Goal: Task Accomplishment & Management: Use online tool/utility

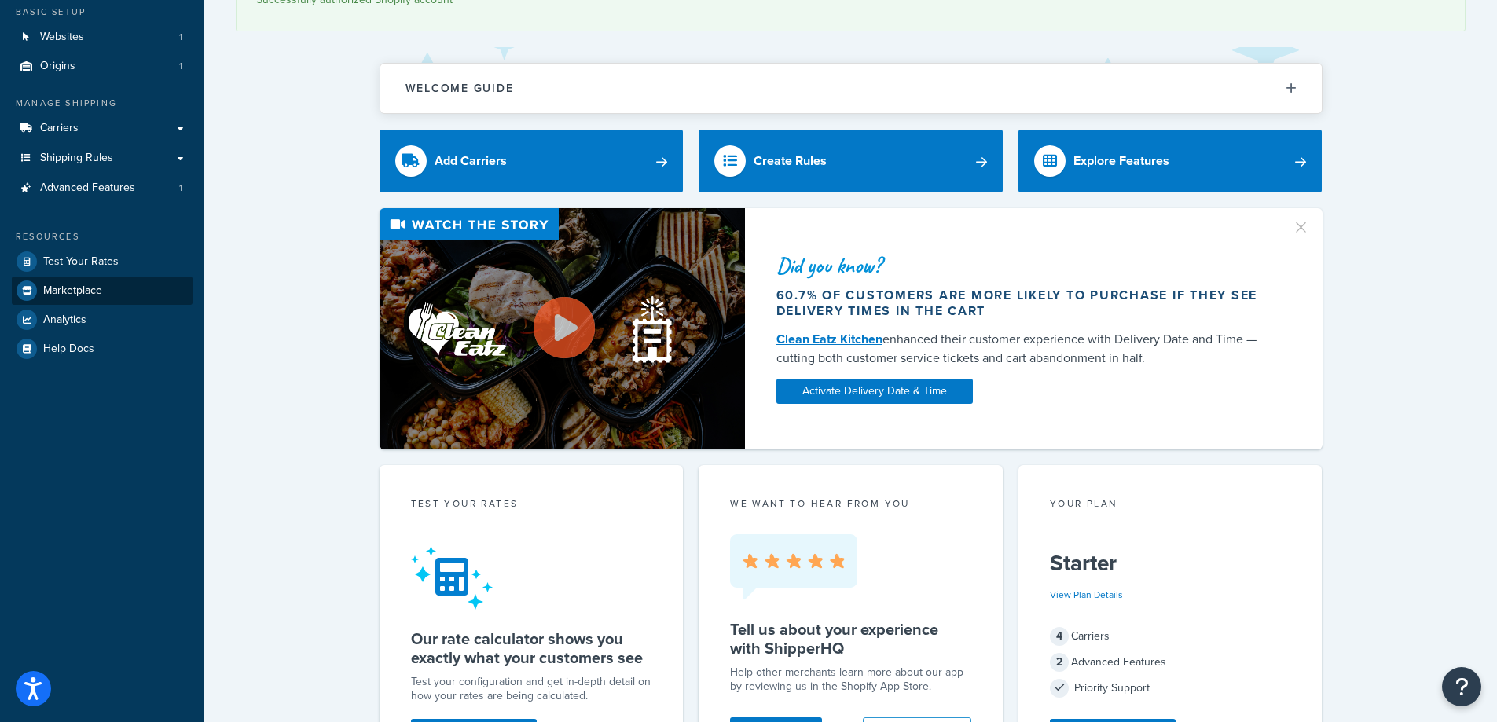
scroll to position [79, 0]
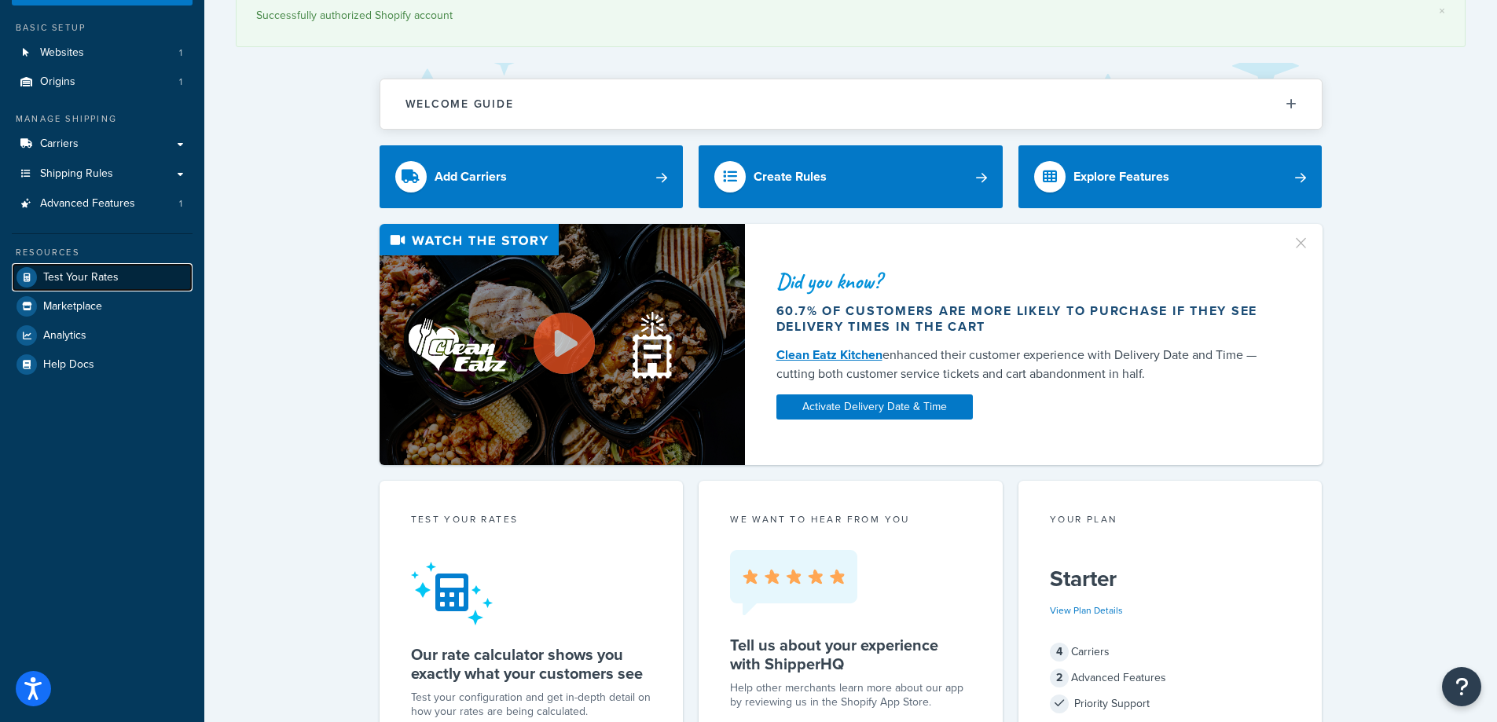
click at [81, 280] on span "Test Your Rates" at bounding box center [80, 277] width 75 height 13
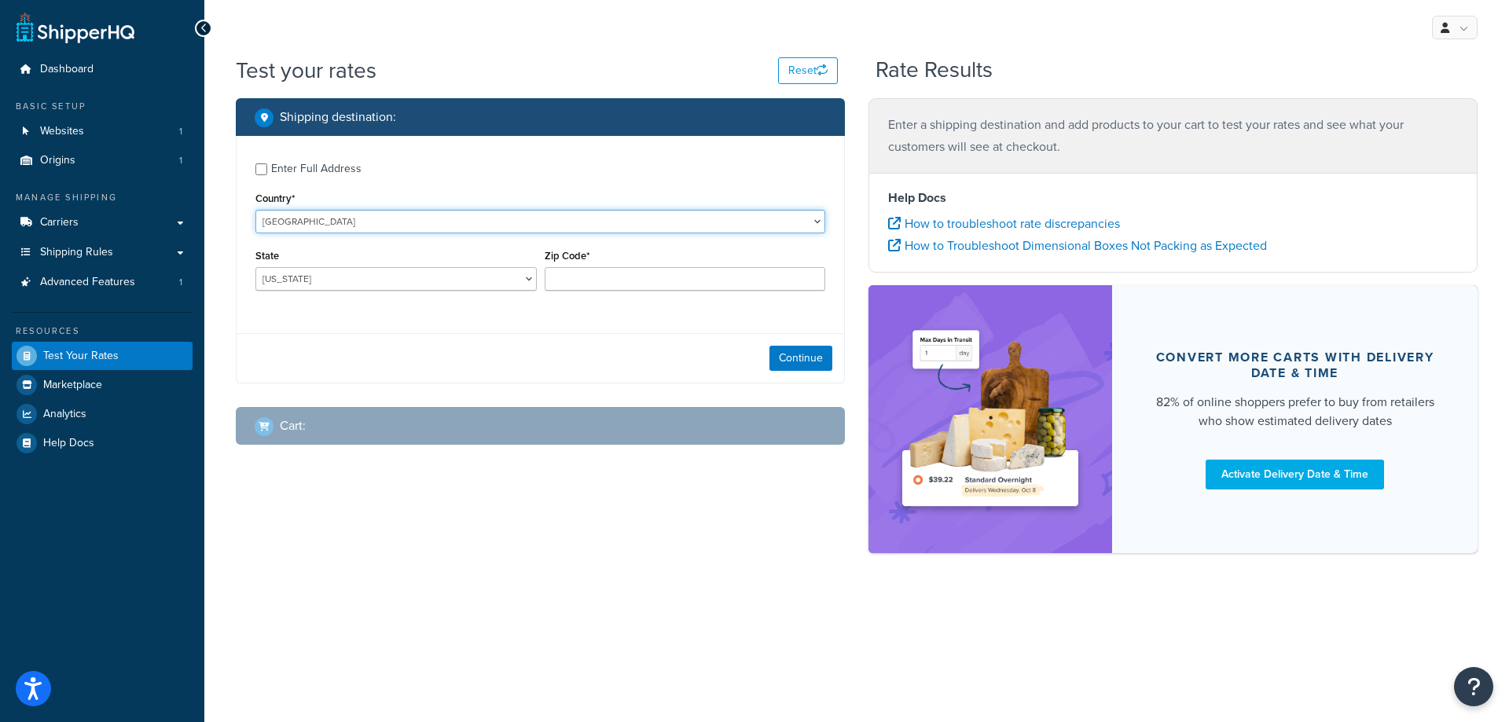
click at [361, 224] on select "[GEOGRAPHIC_DATA] [GEOGRAPHIC_DATA] [GEOGRAPHIC_DATA] [GEOGRAPHIC_DATA] [GEOGRA…" at bounding box center [540, 222] width 570 height 24
select select "NC"
click at [355, 222] on select "[GEOGRAPHIC_DATA] [GEOGRAPHIC_DATA] [GEOGRAPHIC_DATA] [GEOGRAPHIC_DATA] [GEOGRA…" at bounding box center [540, 222] width 570 height 24
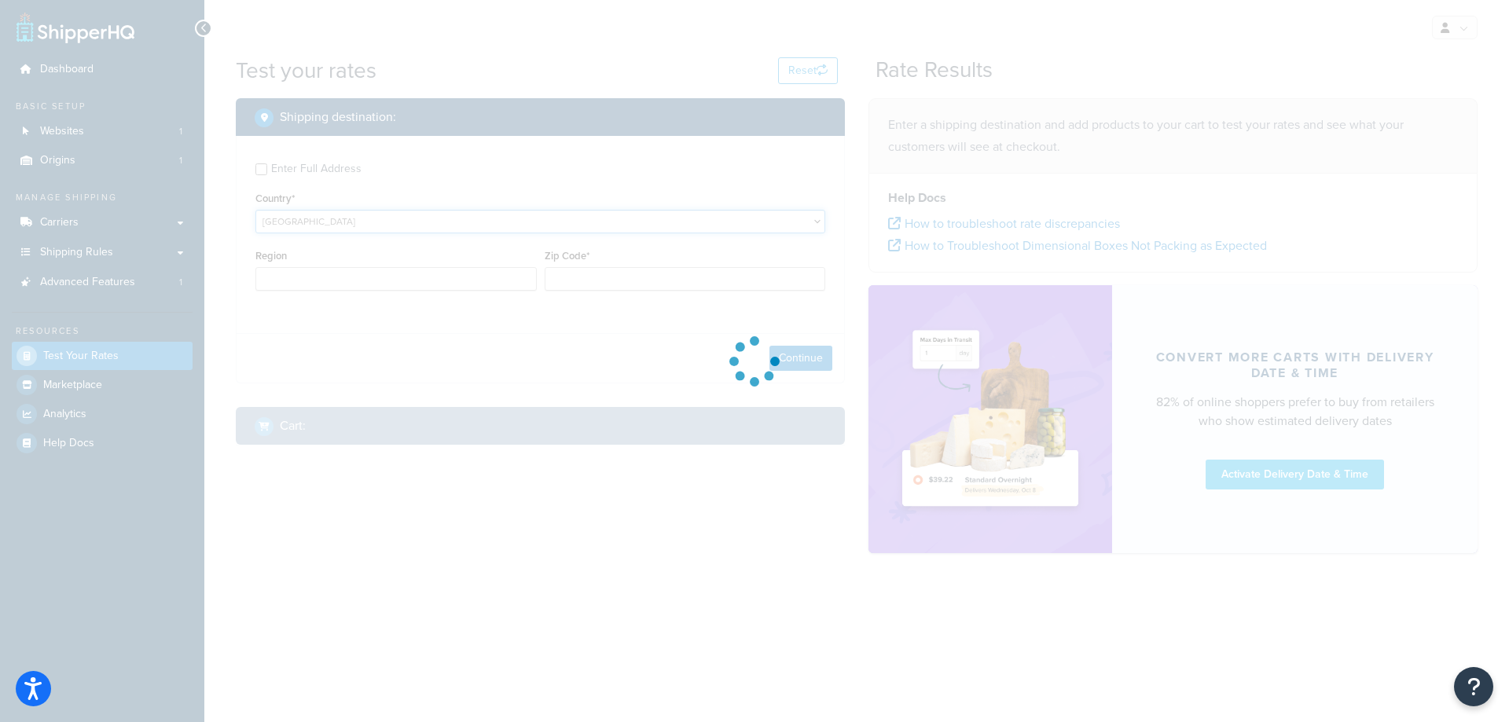
type input "AL"
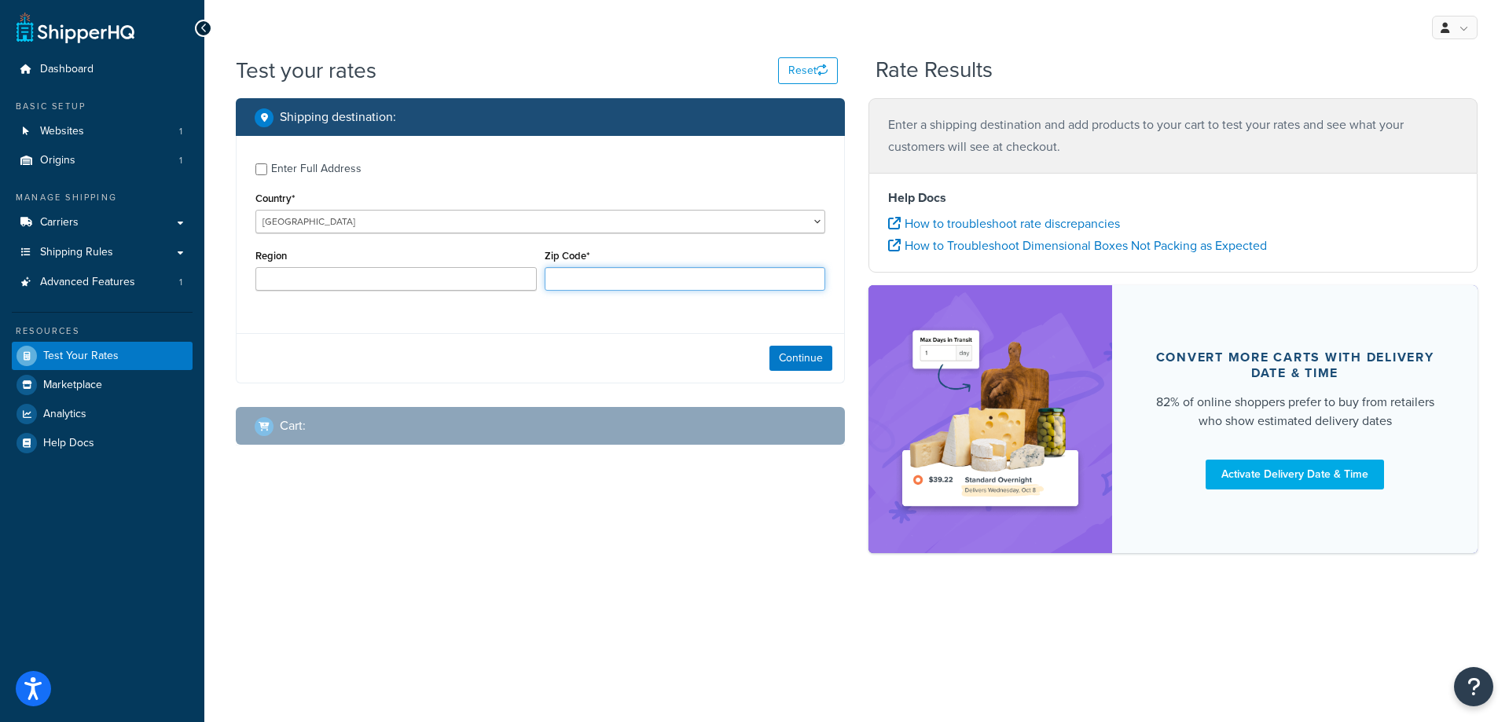
click at [604, 274] on input "Zip Code*" at bounding box center [685, 279] width 281 height 24
paste input "98890"
type input "98890"
click at [797, 363] on button "Continue" at bounding box center [800, 358] width 63 height 25
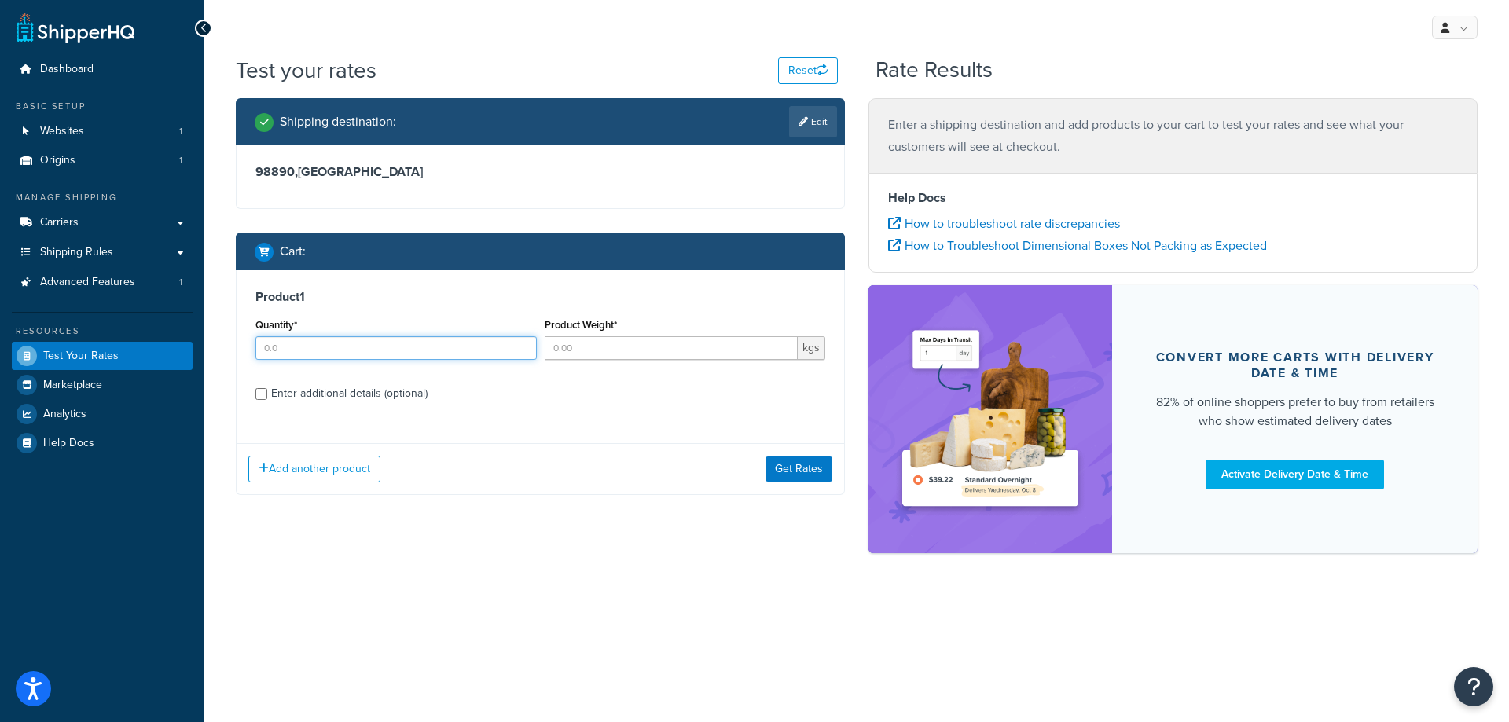
click at [346, 343] on input "Quantity*" at bounding box center [395, 348] width 281 height 24
type input "1"
click at [637, 348] on input "Product Weight*" at bounding box center [672, 348] width 254 height 24
type input "10"
click at [640, 379] on div "Product 1 Quantity* 1 Product Weight* 10 kgs Enter additional details (optional)" at bounding box center [541, 350] width 608 height 161
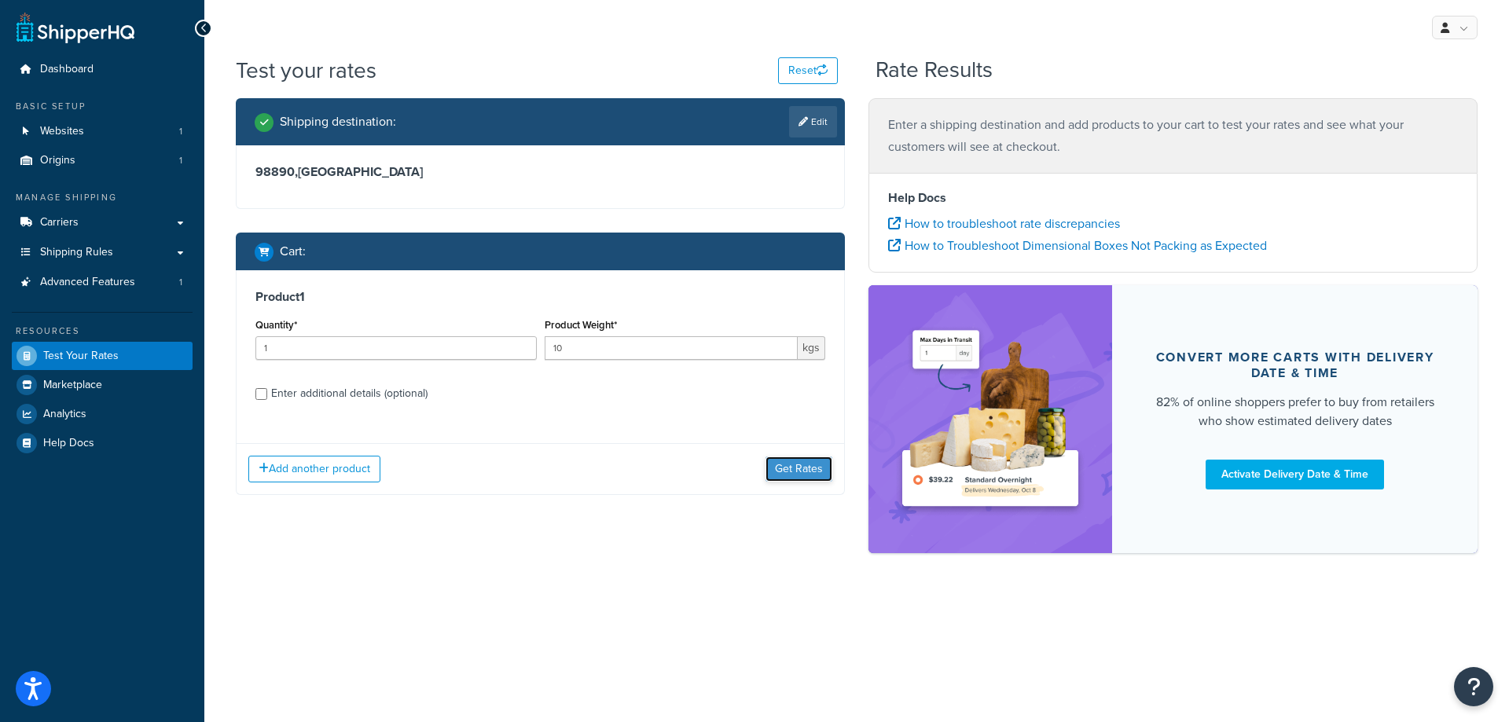
click at [780, 474] on button "Get Rates" at bounding box center [799, 469] width 67 height 25
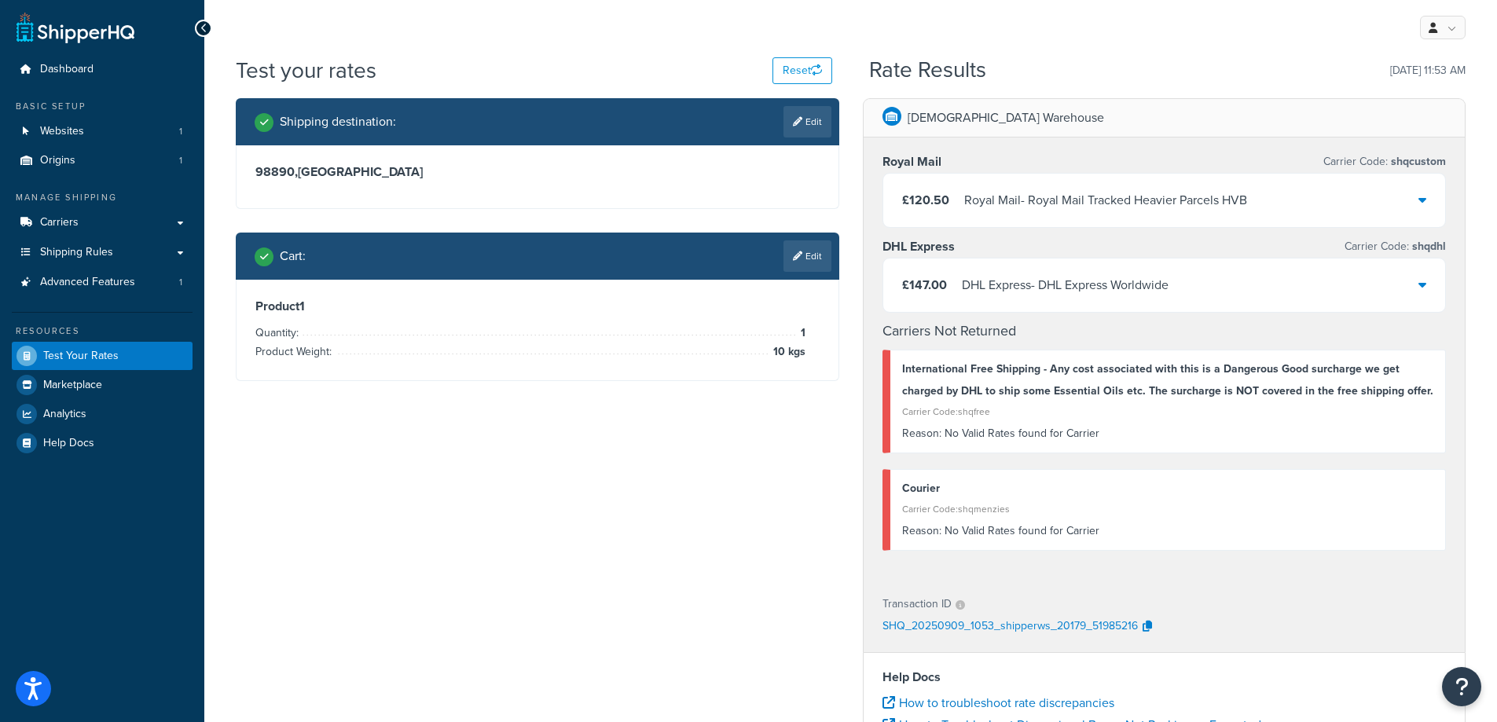
click at [1410, 289] on div "£147.00 DHL Express - DHL Express Worldwide" at bounding box center [1164, 285] width 563 height 53
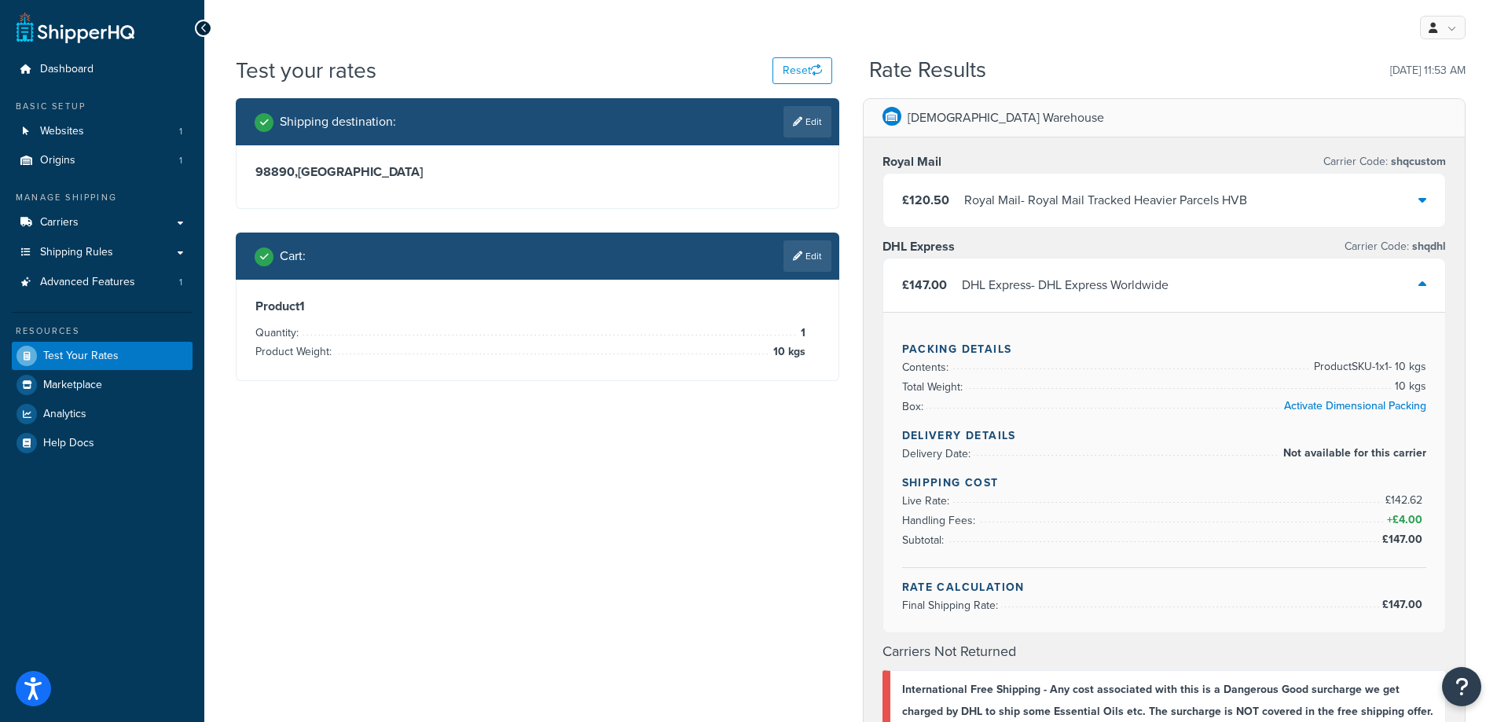
click at [1423, 284] on icon at bounding box center [1423, 284] width 8 height 13
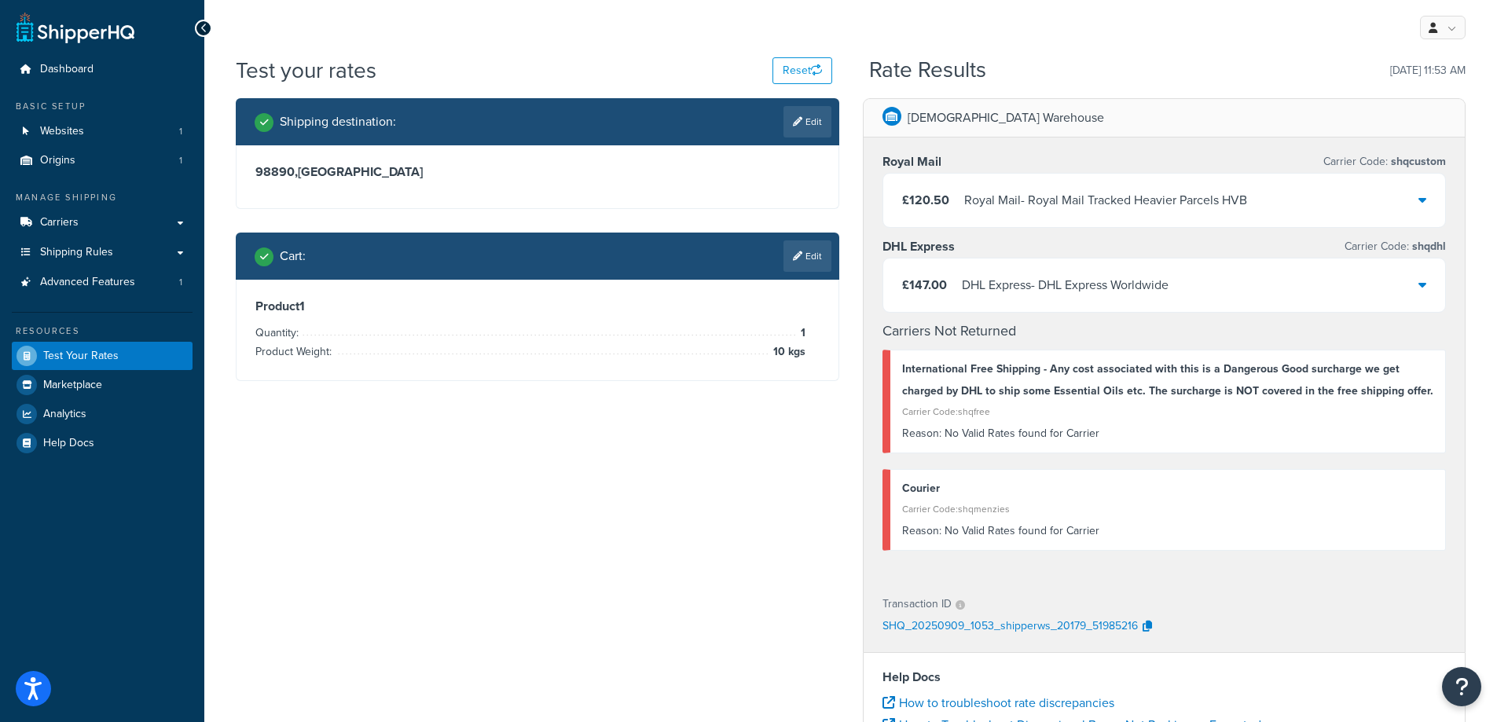
drag, startPoint x: 453, startPoint y: 462, endPoint x: 500, endPoint y: 379, distance: 95.7
click at [453, 462] on div "Shipping destination : Edit 98890 , [GEOGRAPHIC_DATA] Cart : Edit Product 1 Qua…" at bounding box center [851, 572] width 1254 height 948
